Goal: Information Seeking & Learning: Compare options

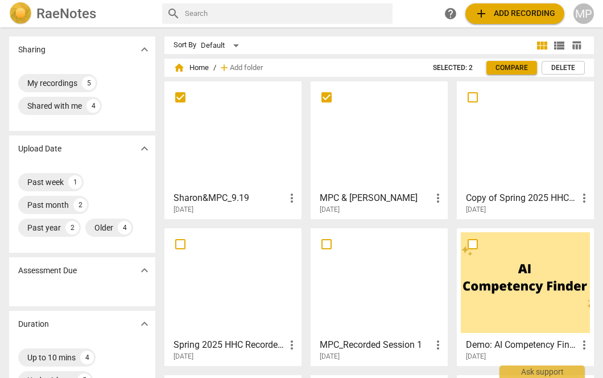
click at [232, 186] on div "Sharon&MPC_9.19 more_vert [DATE]" at bounding box center [233, 200] width 130 height 28
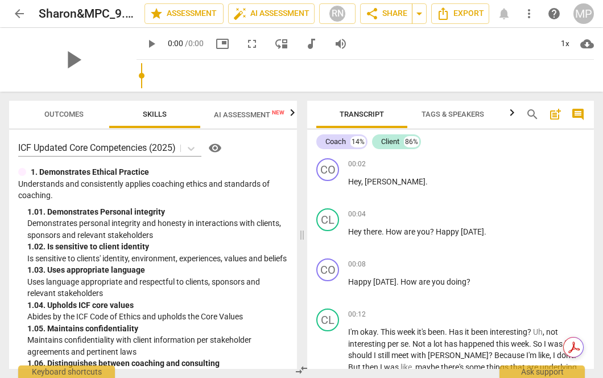
click at [63, 45] on div "play_arrow" at bounding box center [72, 60] width 127 height 64
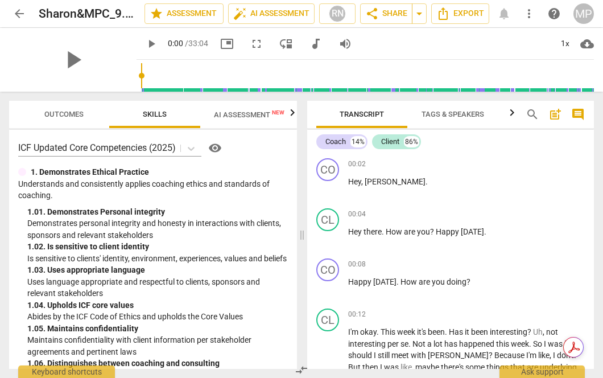
click at [61, 109] on span "Outcomes" at bounding box center [64, 114] width 67 height 15
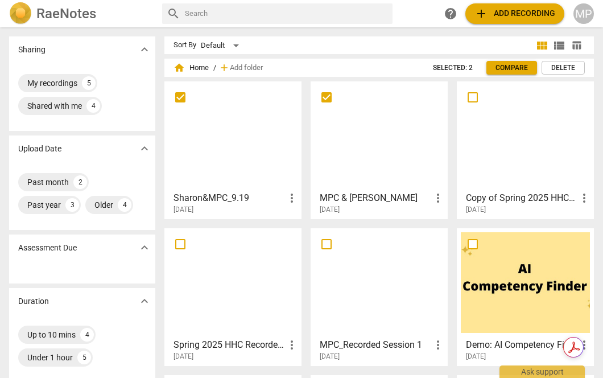
click at [352, 146] on div at bounding box center [379, 135] width 129 height 101
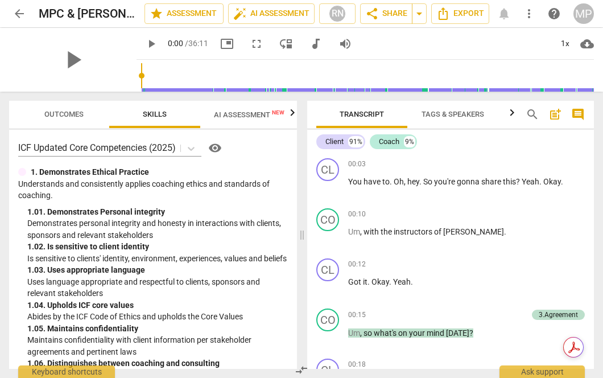
click at [56, 115] on span "Outcomes" at bounding box center [63, 114] width 39 height 9
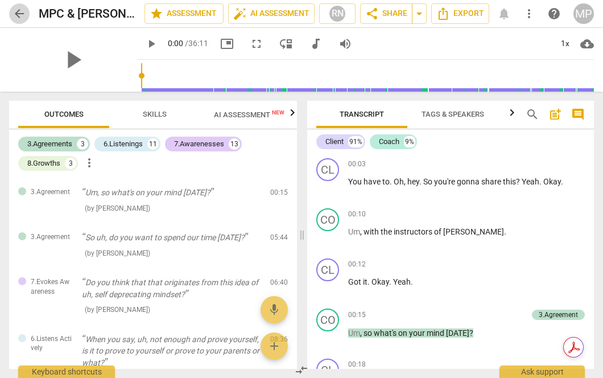
click at [24, 9] on span "arrow_back" at bounding box center [20, 14] width 14 height 14
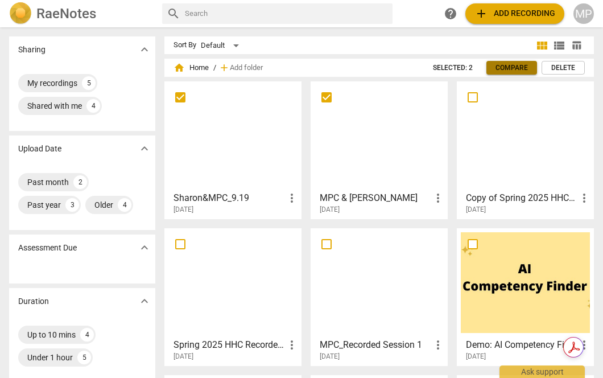
click at [501, 65] on span "Compare" at bounding box center [512, 68] width 32 height 10
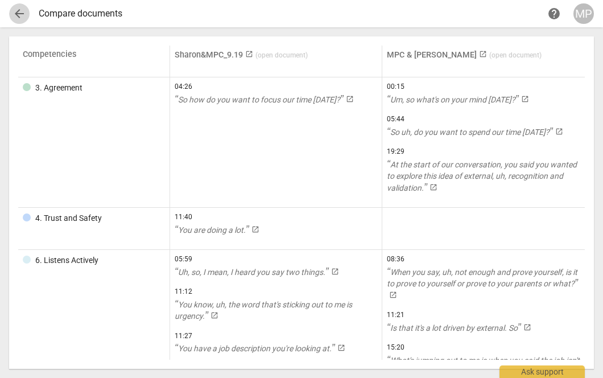
click at [15, 9] on span "arrow_back" at bounding box center [20, 14] width 14 height 14
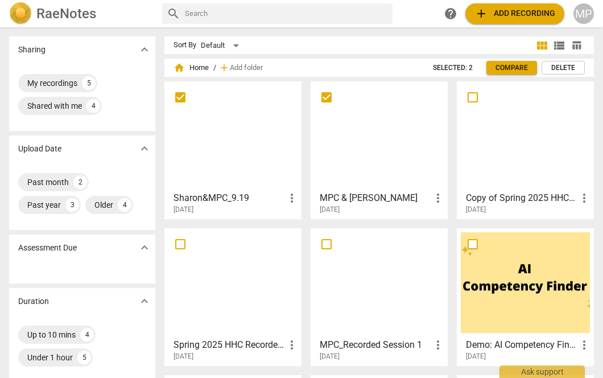
click at [210, 150] on div at bounding box center [232, 135] width 129 height 101
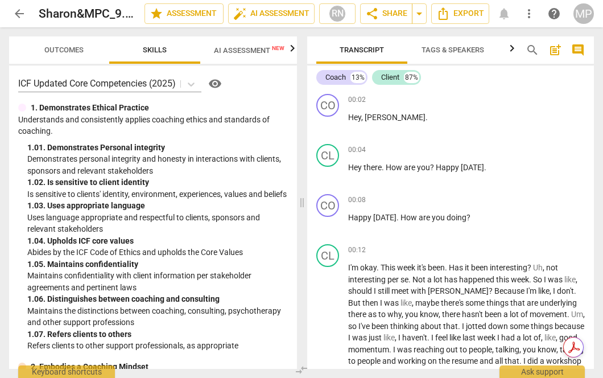
click at [56, 56] on span "Outcomes" at bounding box center [64, 50] width 67 height 15
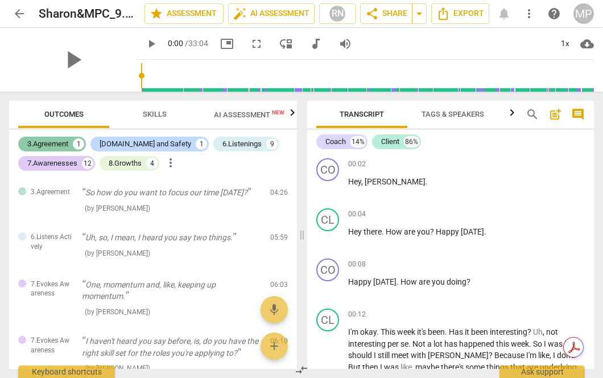
click at [46, 143] on div "3.Agreement" at bounding box center [47, 143] width 41 height 11
